Goal: Information Seeking & Learning: Check status

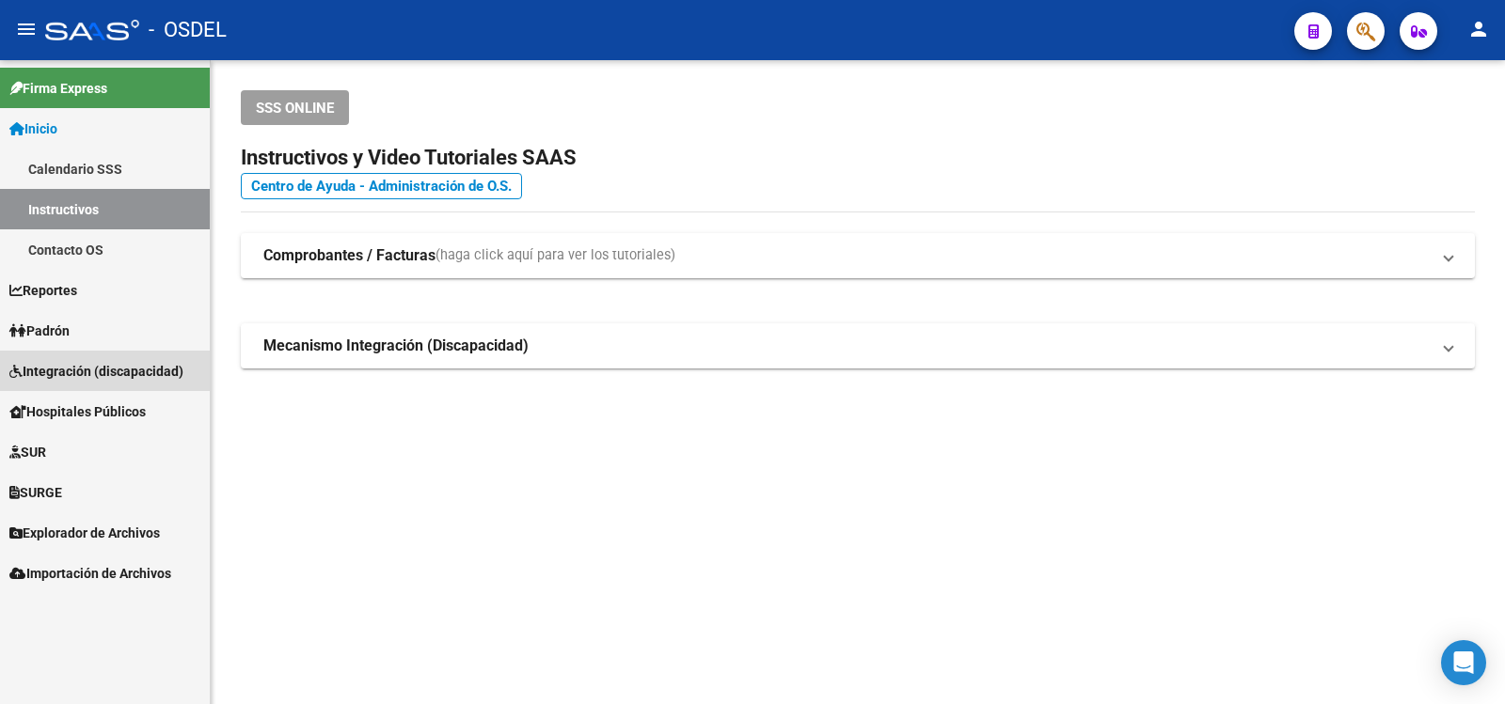
click at [79, 364] on span "Integración (discapacidad)" at bounding box center [96, 371] width 174 height 21
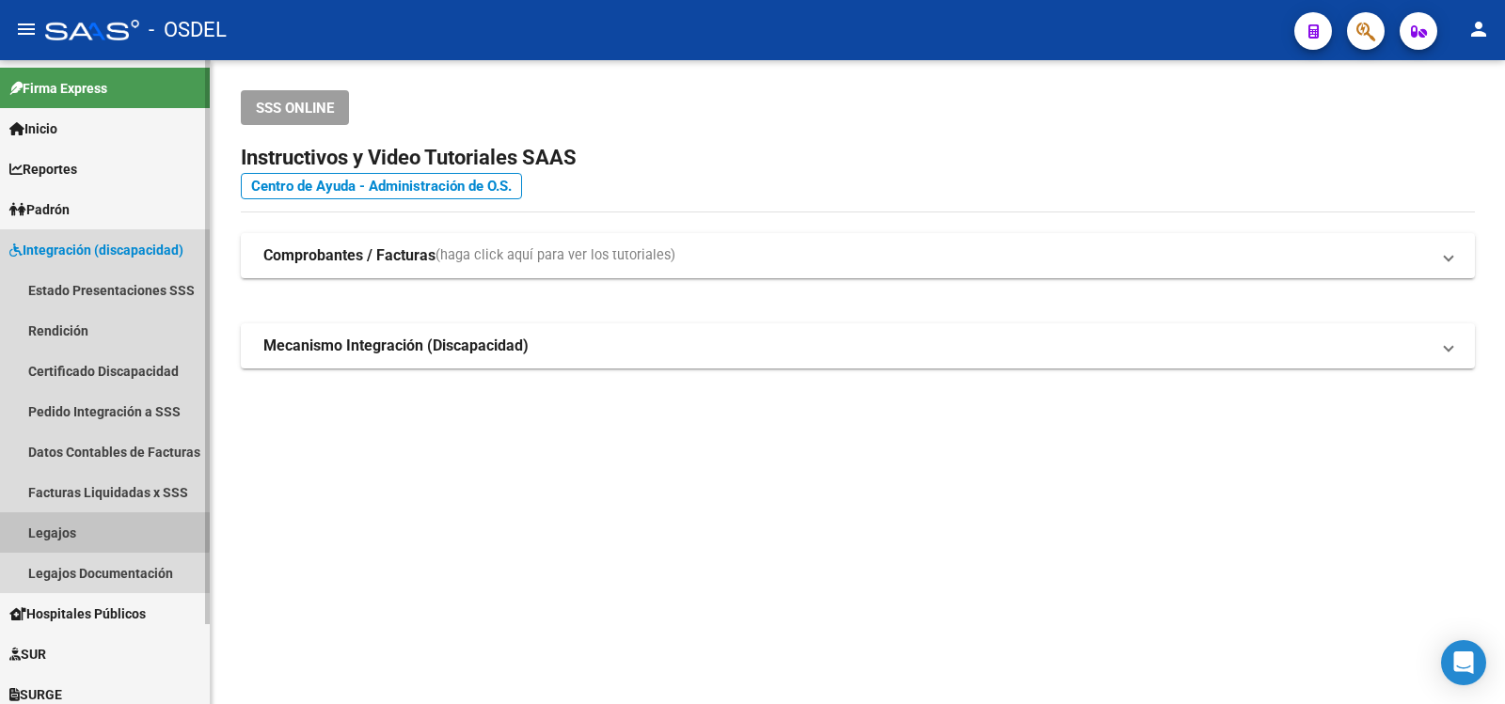
click at [36, 531] on link "Legajos" at bounding box center [105, 533] width 210 height 40
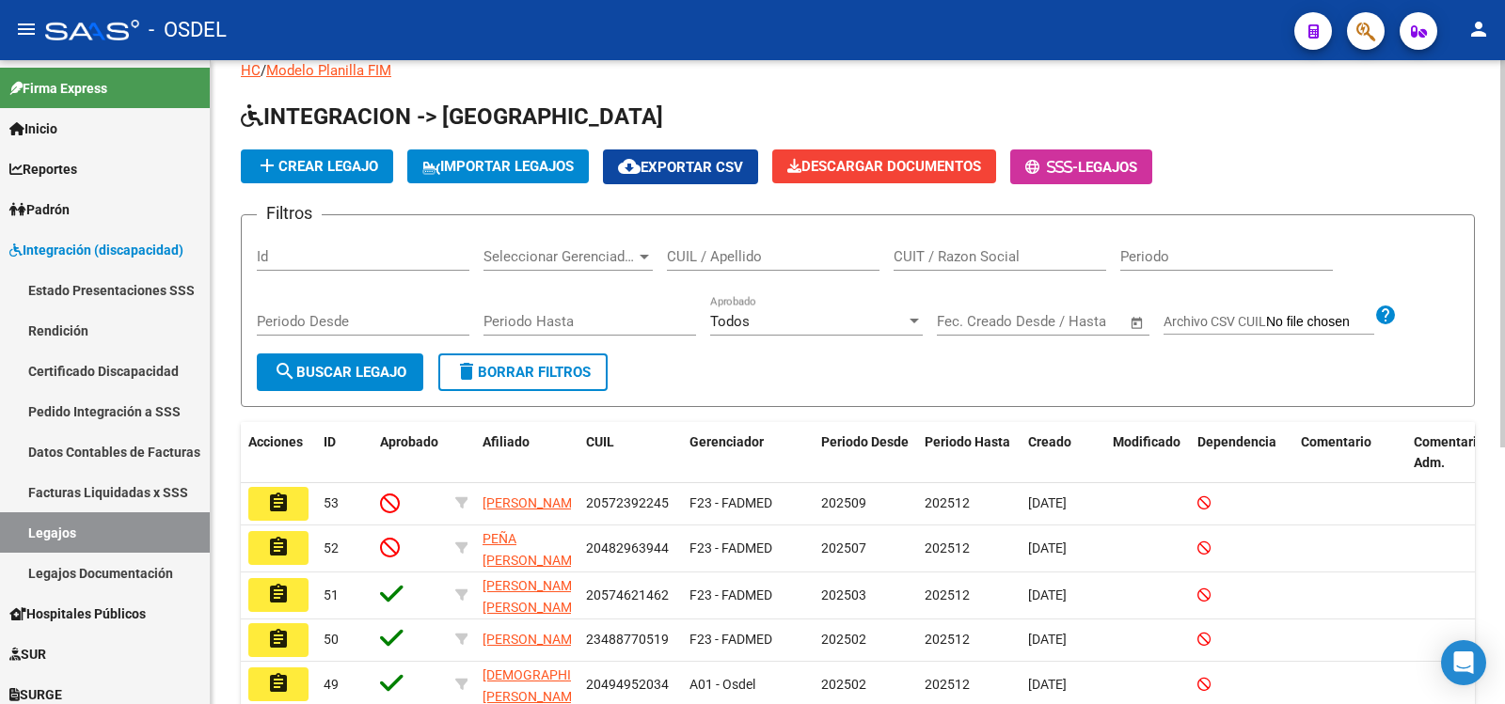
scroll to position [94, 0]
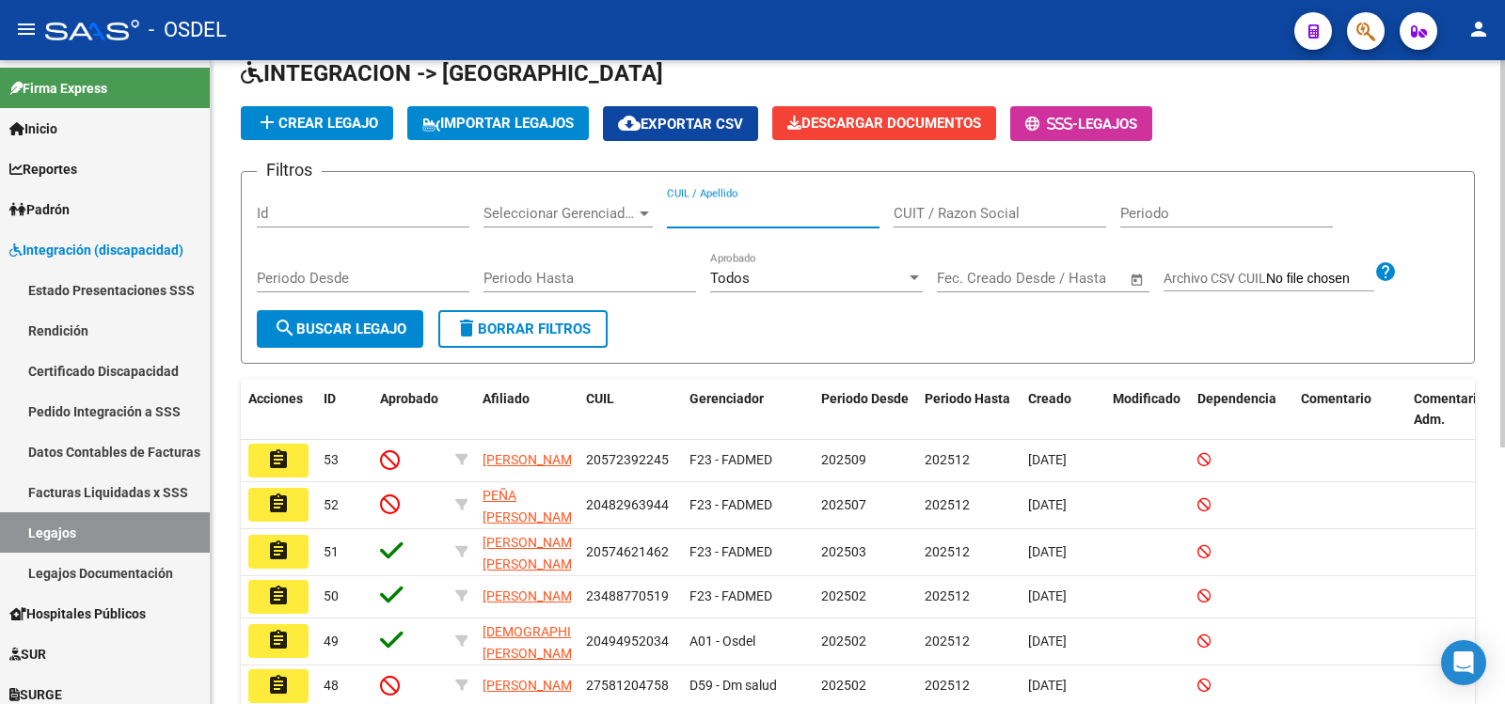
click at [784, 207] on input "CUIL / Apellido" at bounding box center [773, 213] width 213 height 17
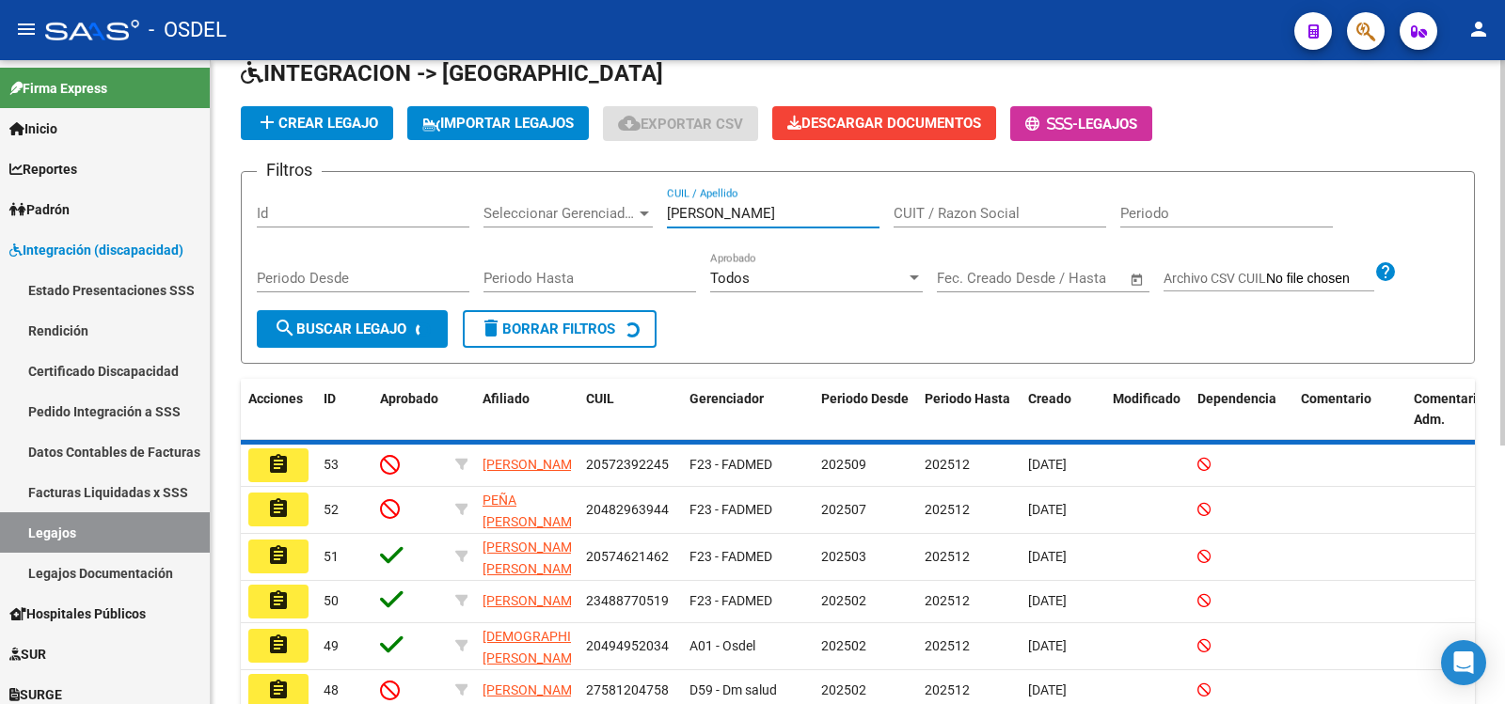
scroll to position [5, 0]
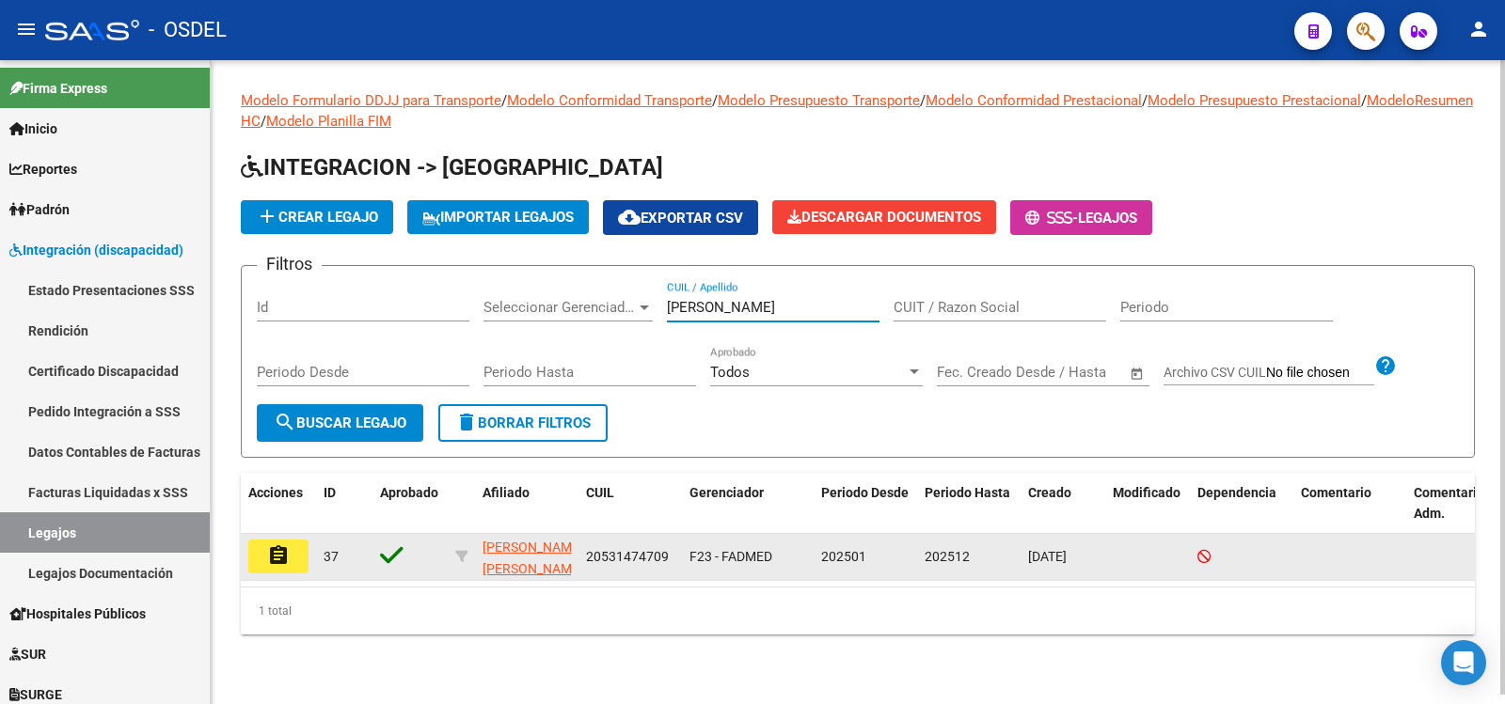
type input "[PERSON_NAME]"
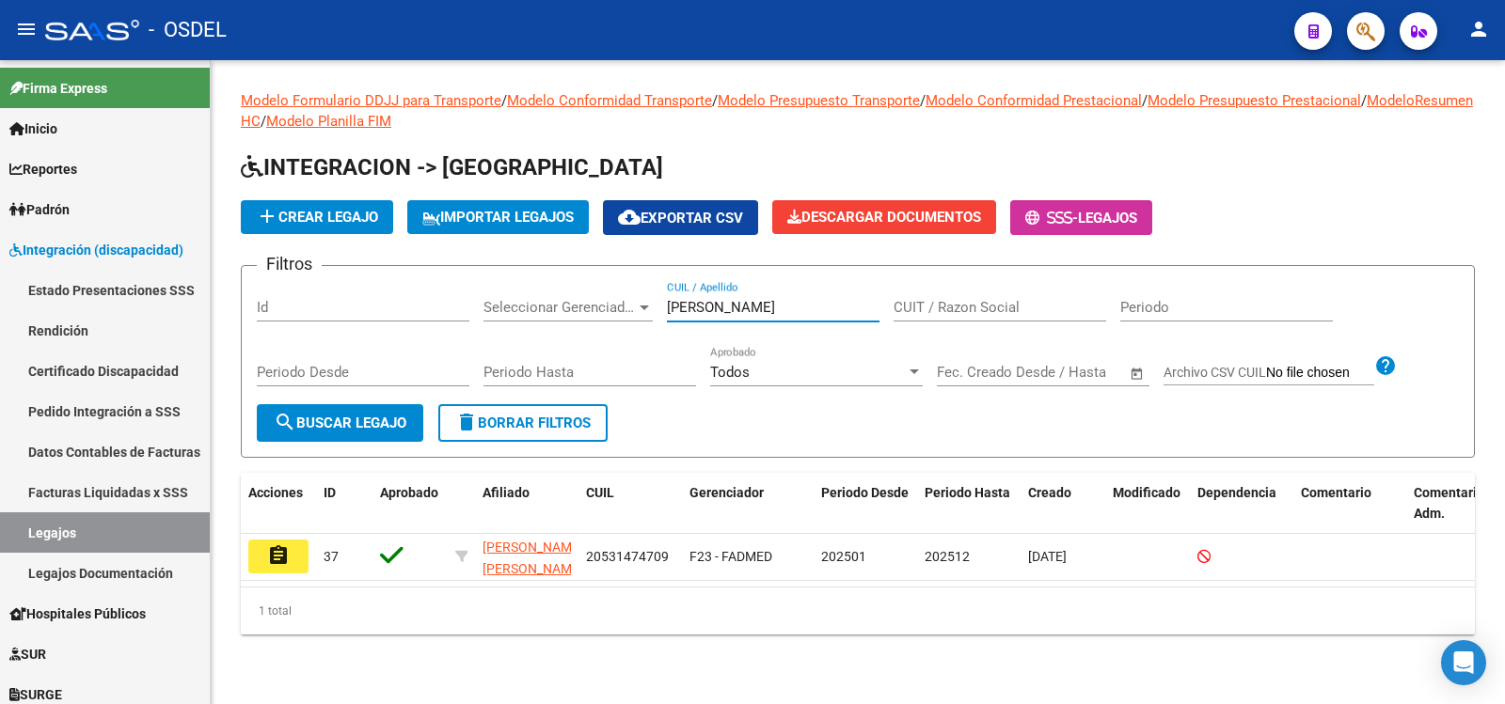
click at [282, 552] on mat-icon "assignment" at bounding box center [278, 555] width 23 height 23
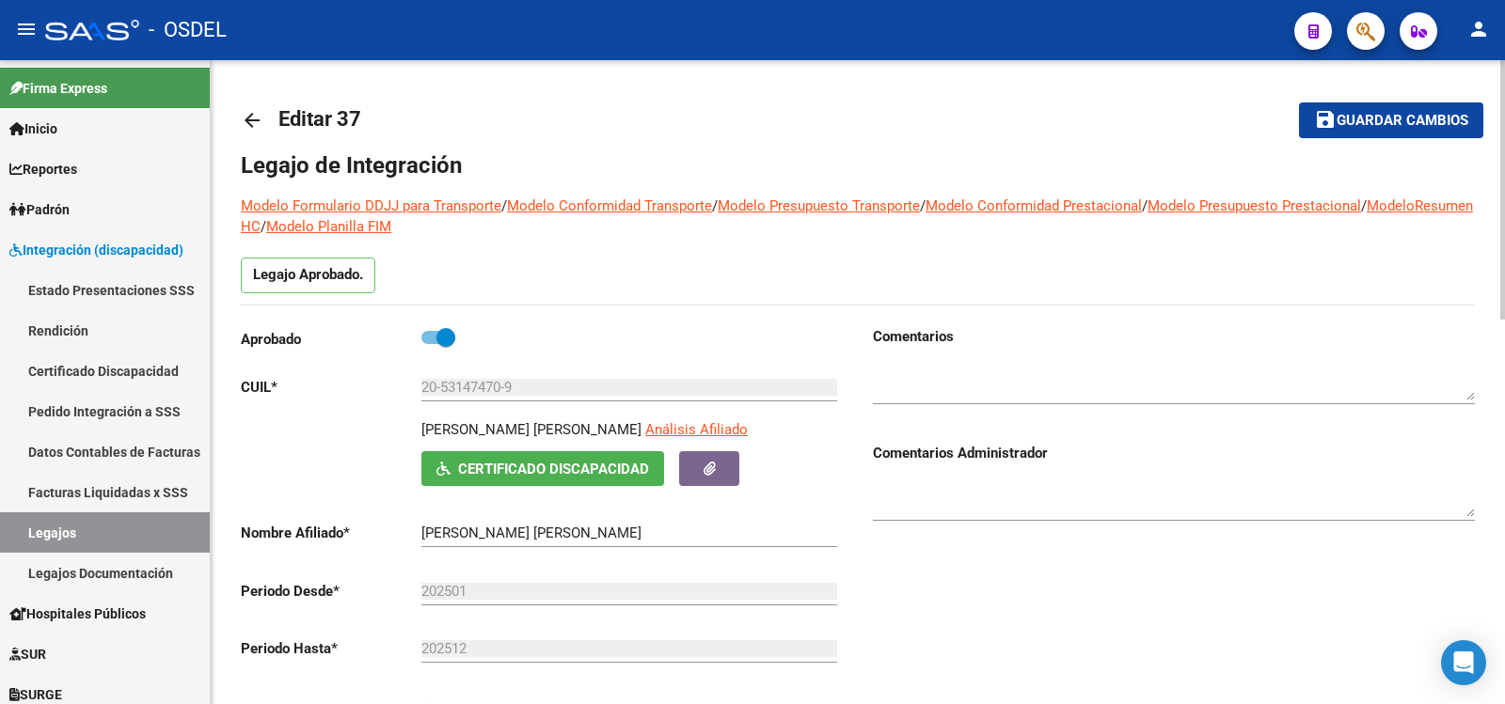
click at [588, 465] on span "Certificado Discapacidad" at bounding box center [553, 469] width 191 height 17
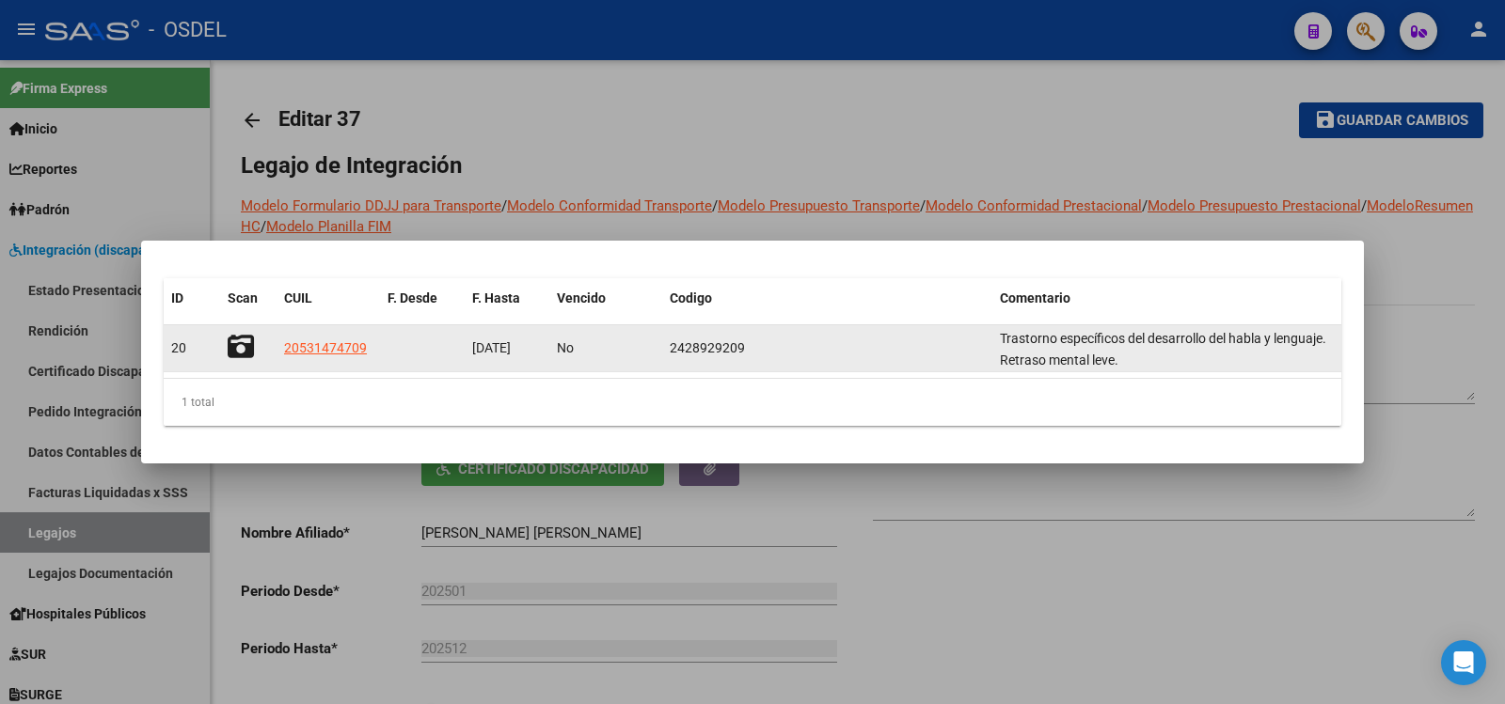
click at [243, 342] on icon at bounding box center [241, 347] width 26 height 26
click at [343, 340] on span "20531474709" at bounding box center [325, 347] width 83 height 15
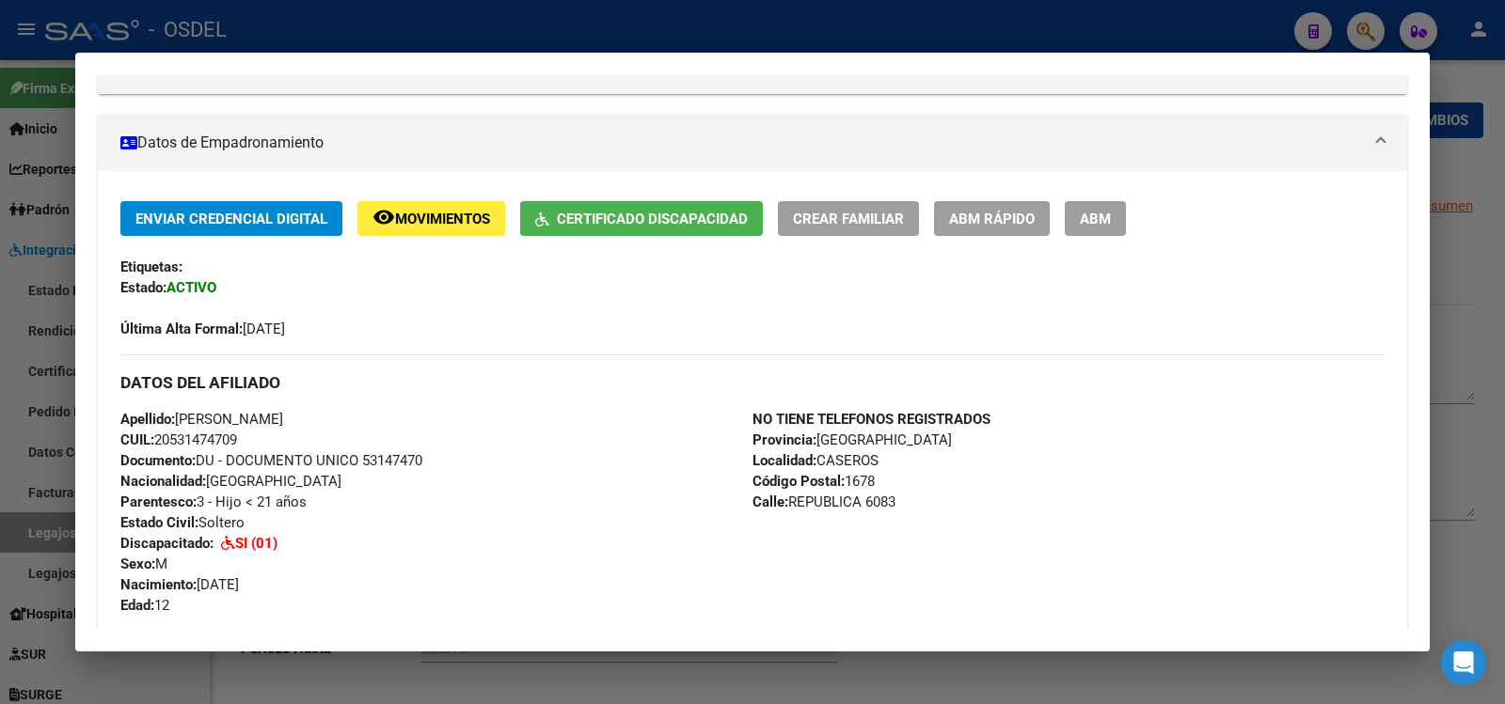
scroll to position [376, 0]
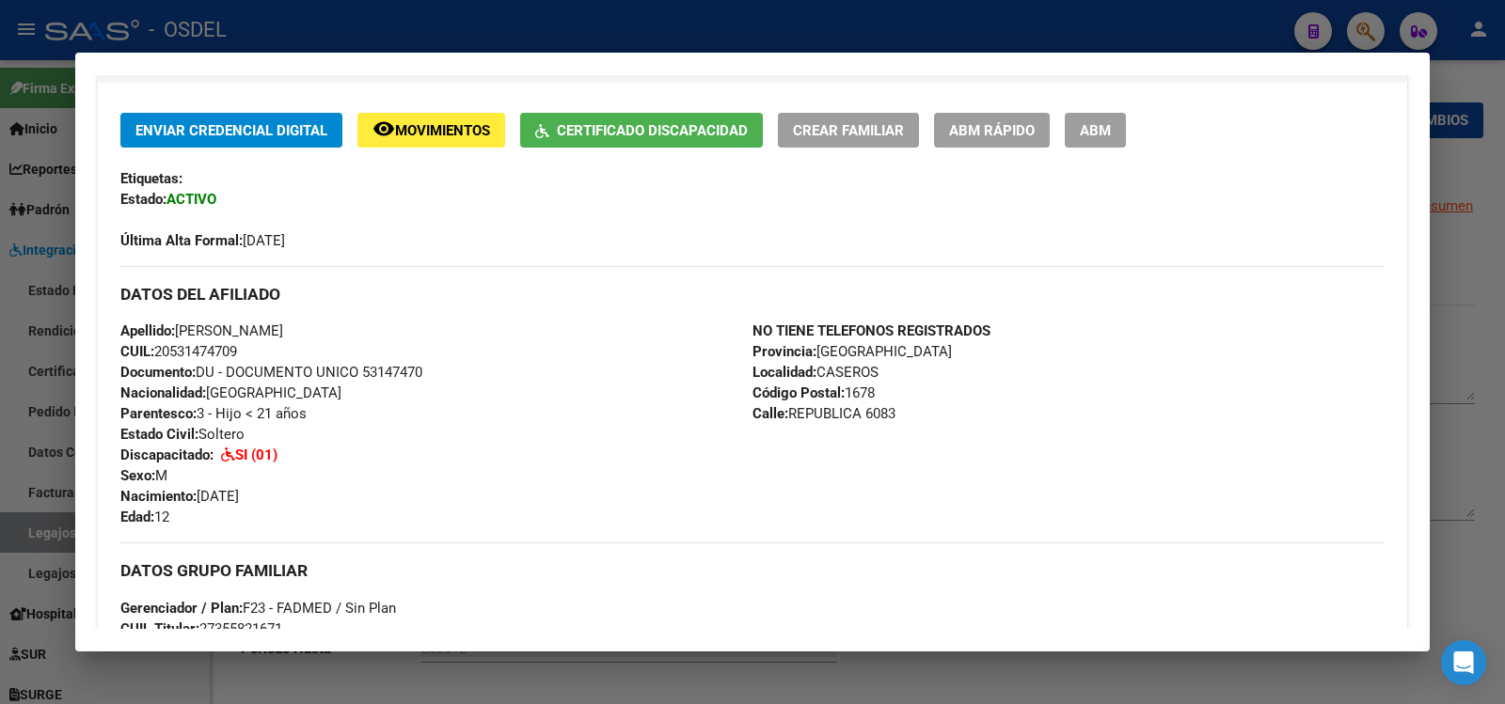
click at [1178, 25] on div at bounding box center [752, 352] width 1505 height 704
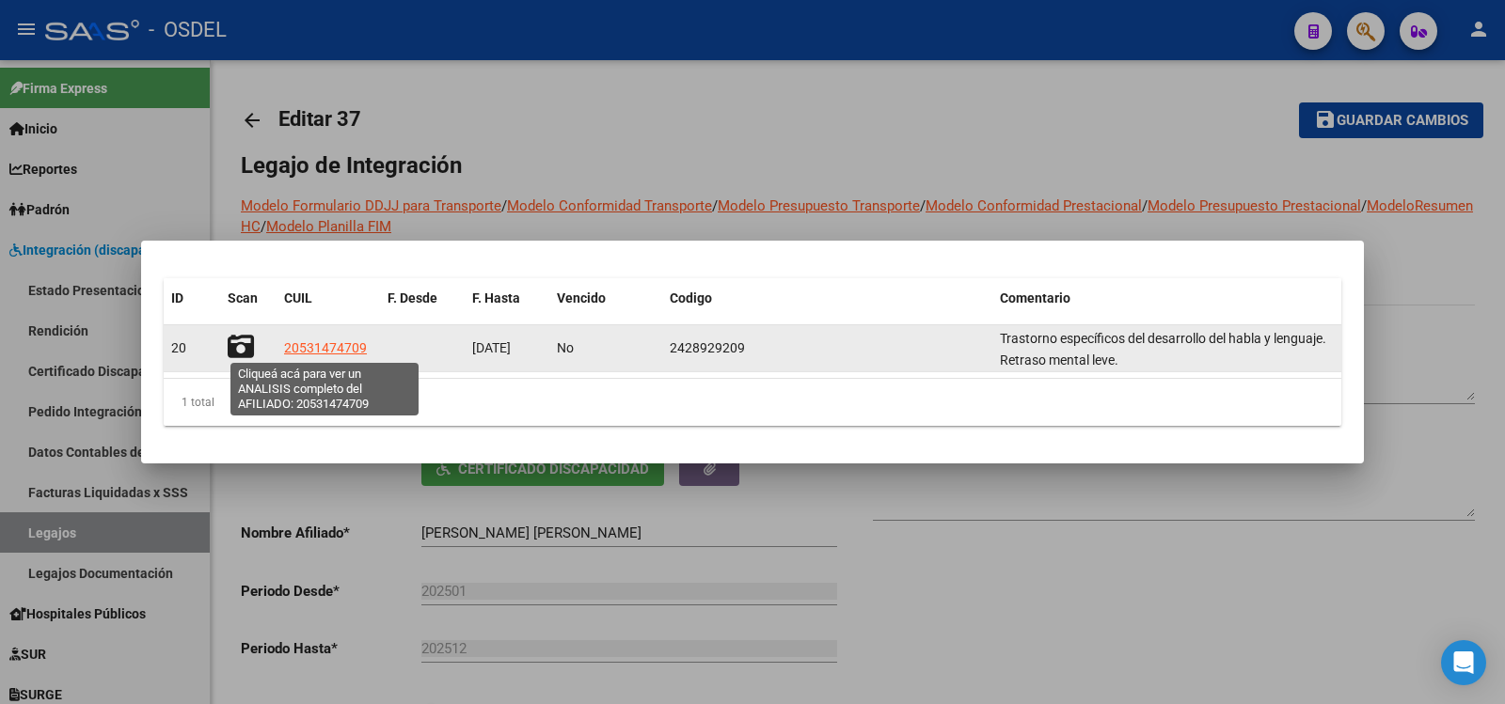
click at [320, 341] on span "20531474709" at bounding box center [325, 347] width 83 height 15
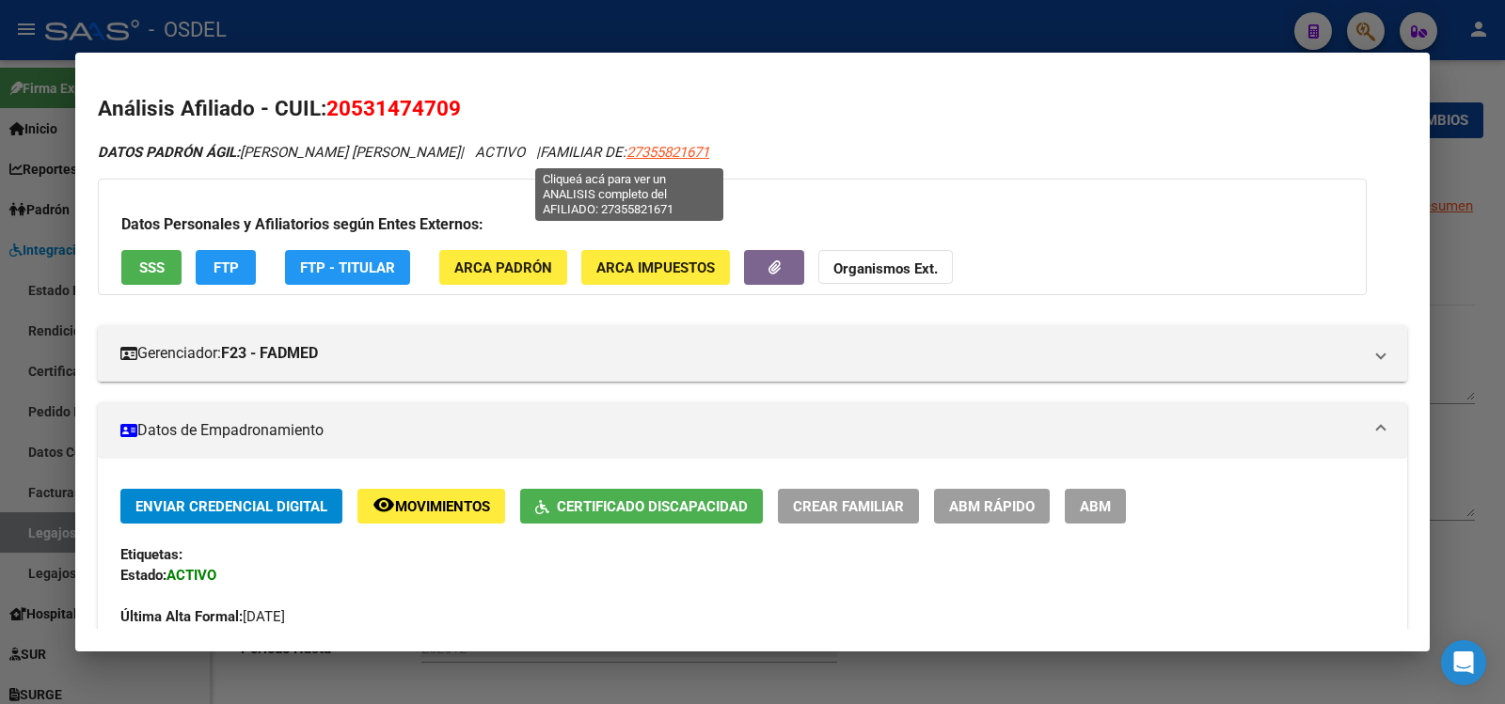
click at [635, 151] on span "27355821671" at bounding box center [667, 152] width 83 height 17
type textarea "27355821671"
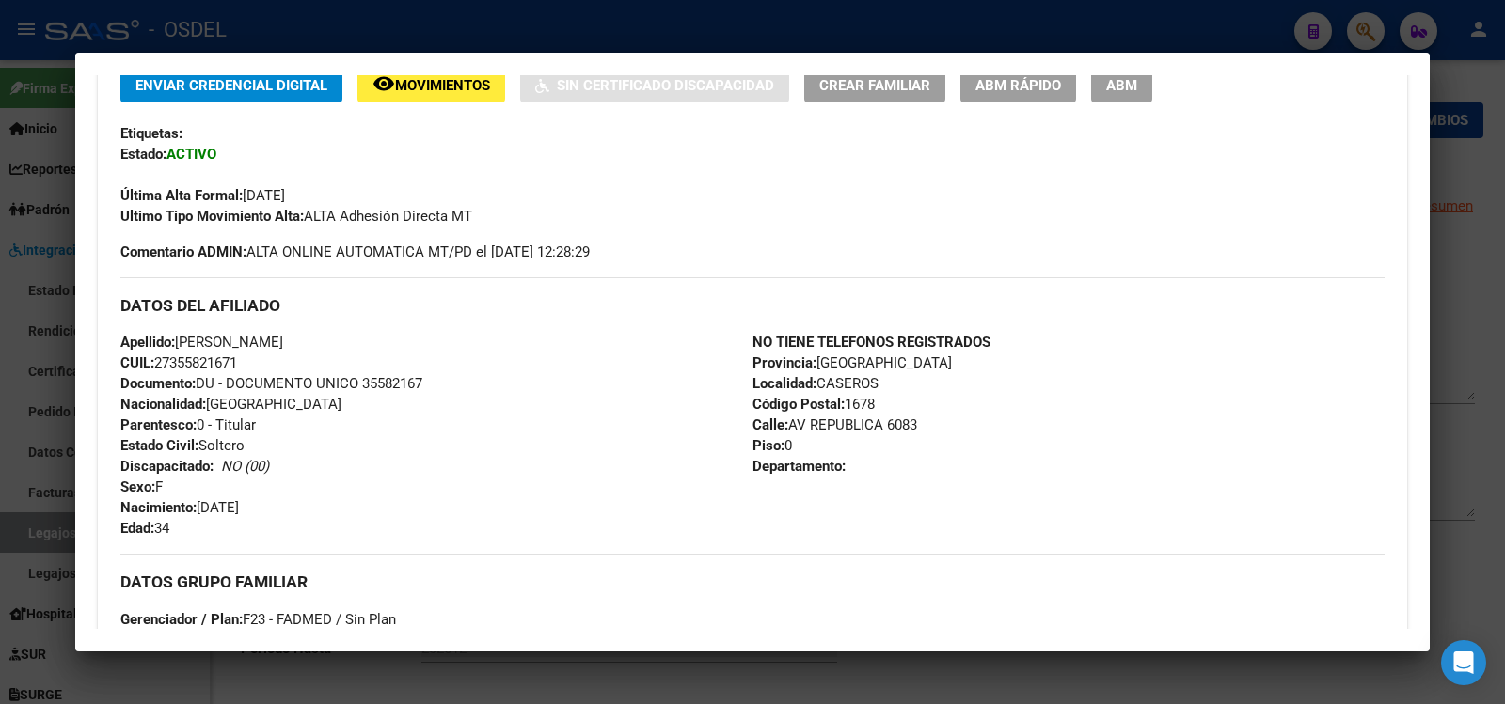
scroll to position [188, 0]
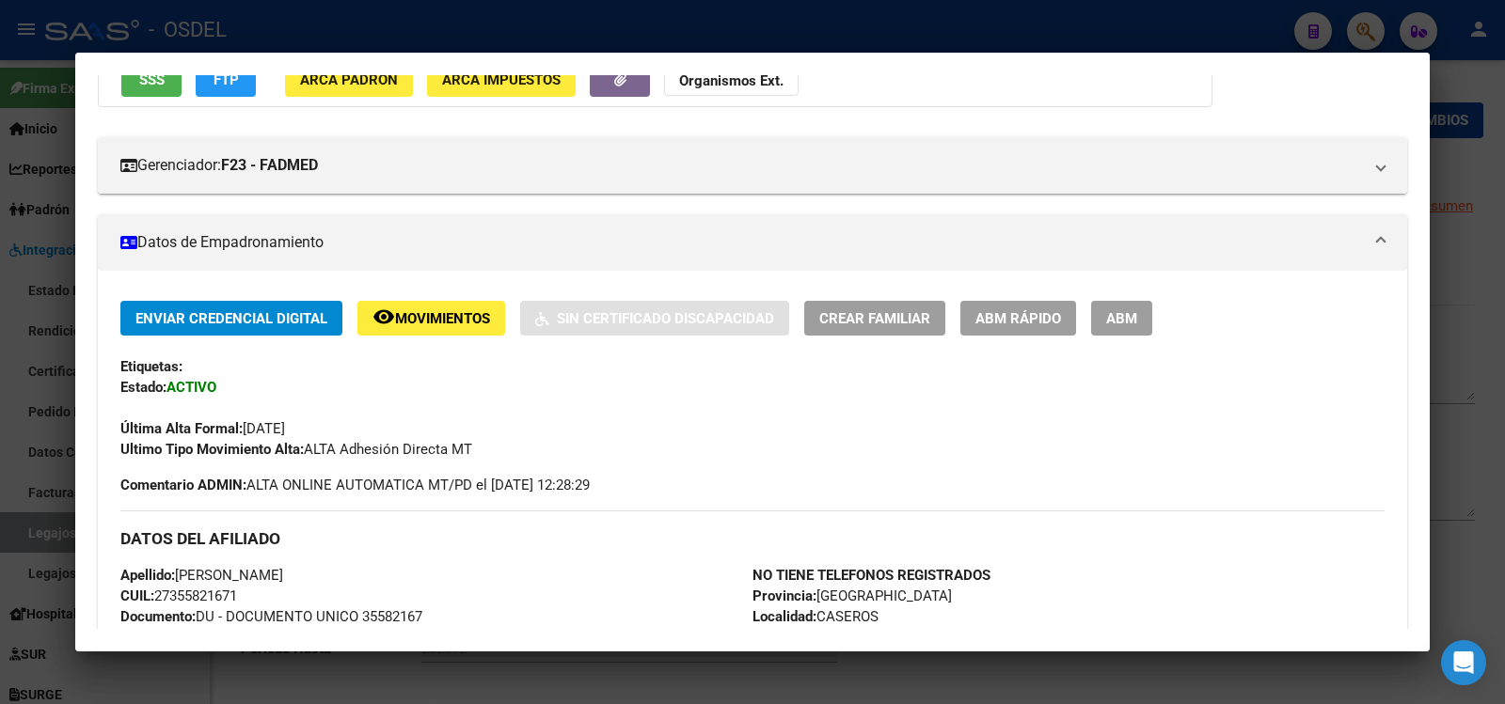
click at [1140, 312] on button "ABM" at bounding box center [1121, 318] width 61 height 35
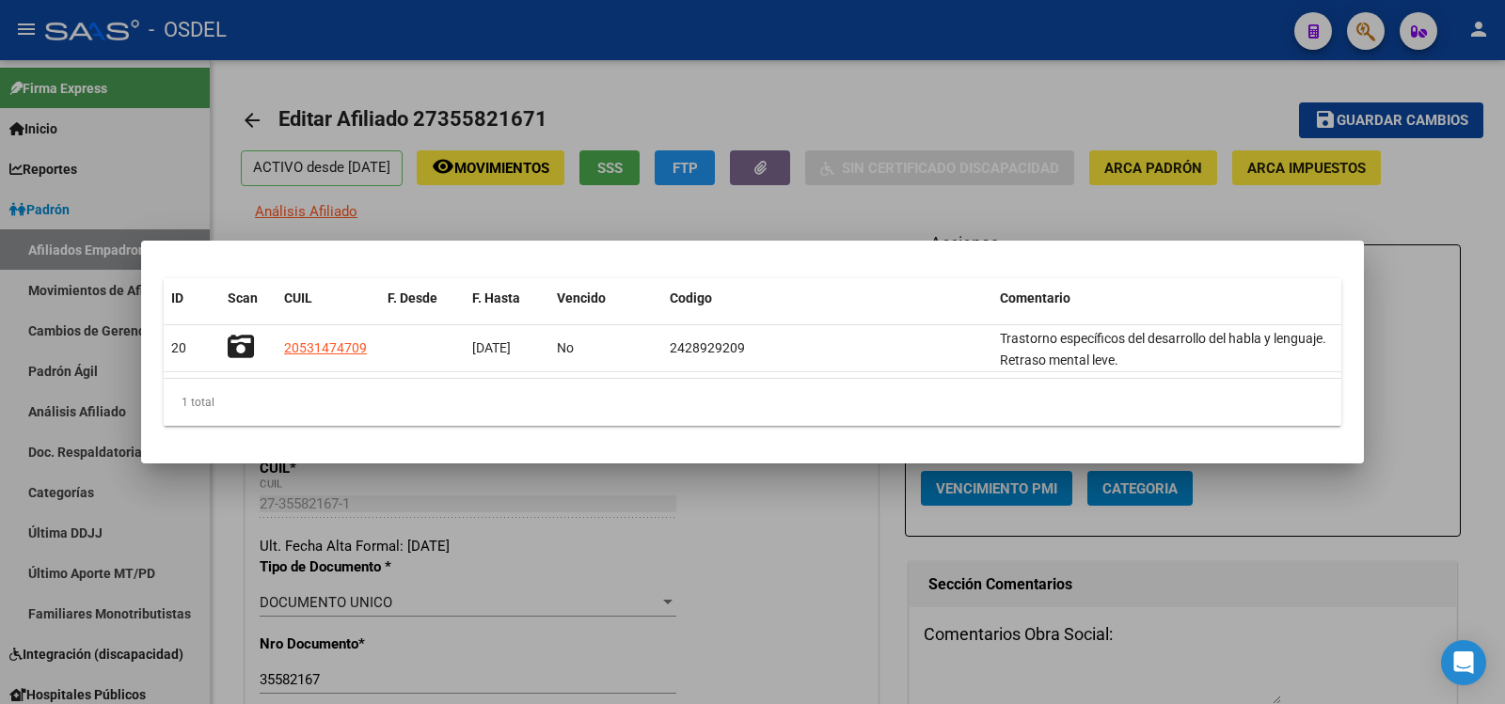
radio input "true"
type input "27-35582167-1"
click at [1224, 215] on div at bounding box center [752, 352] width 1505 height 704
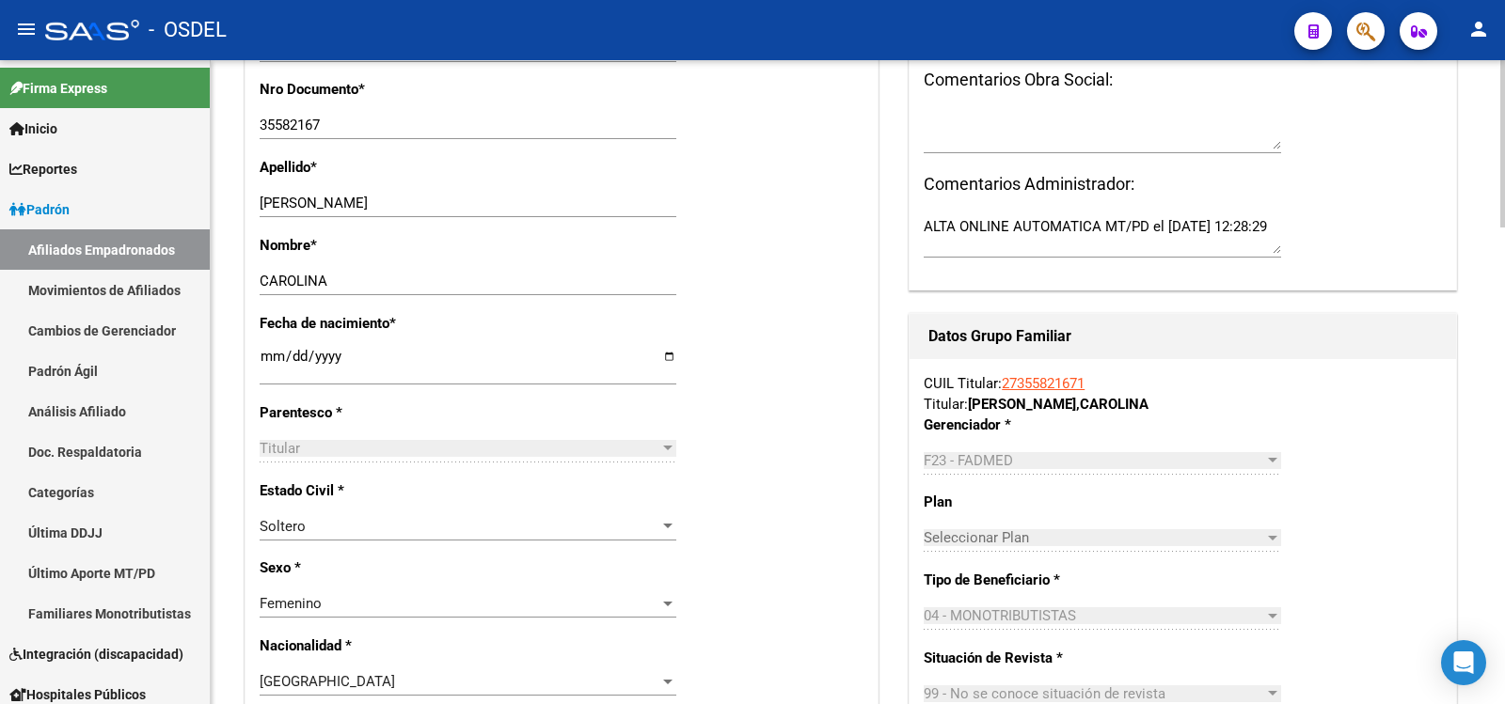
scroll to position [564, 0]
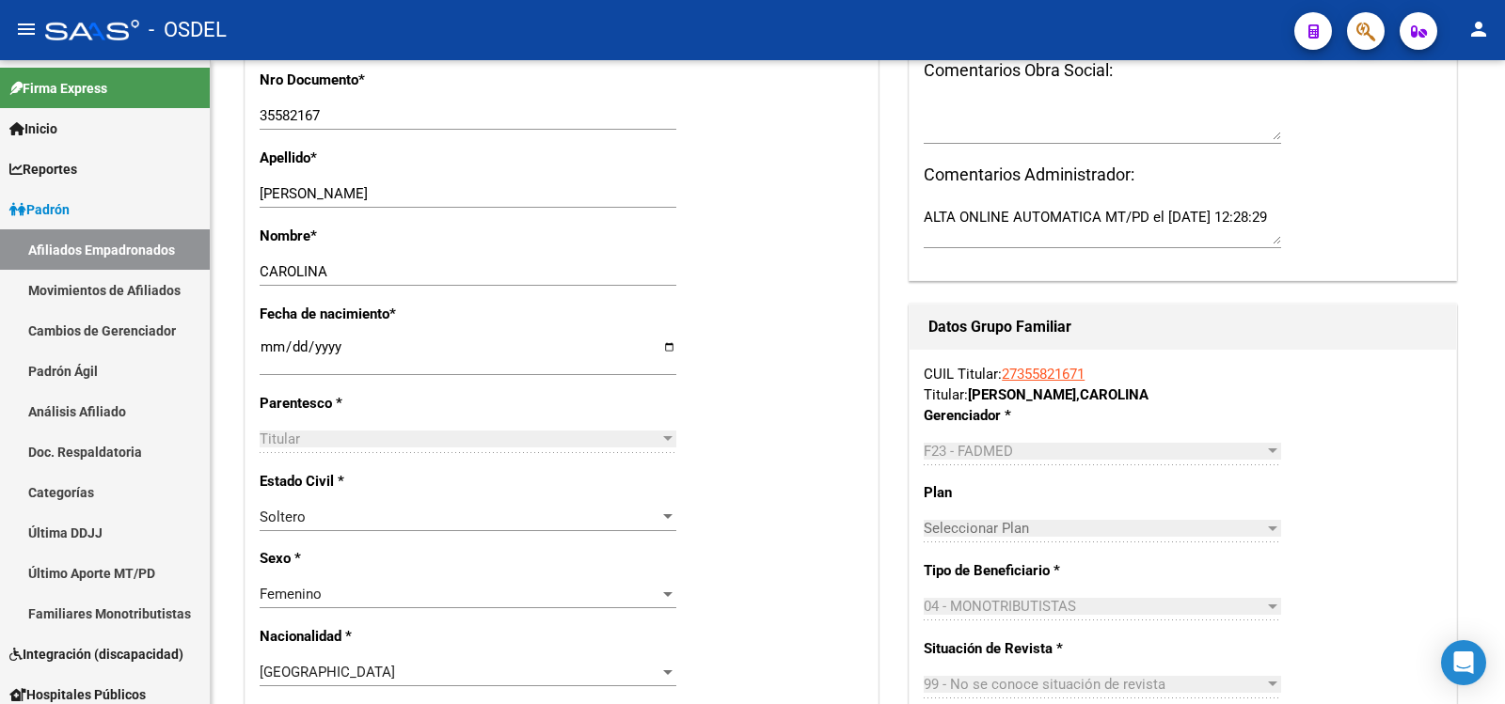
click at [1117, 24] on div "- OSDEL" at bounding box center [662, 29] width 1234 height 41
click at [1216, 30] on div "- OSDEL" at bounding box center [662, 29] width 1234 height 41
click at [1481, 25] on mat-icon "person" at bounding box center [1478, 29] width 23 height 23
click at [1453, 117] on button "exit_to_app Salir" at bounding box center [1439, 124] width 115 height 45
